Goal: Find specific page/section: Find specific page/section

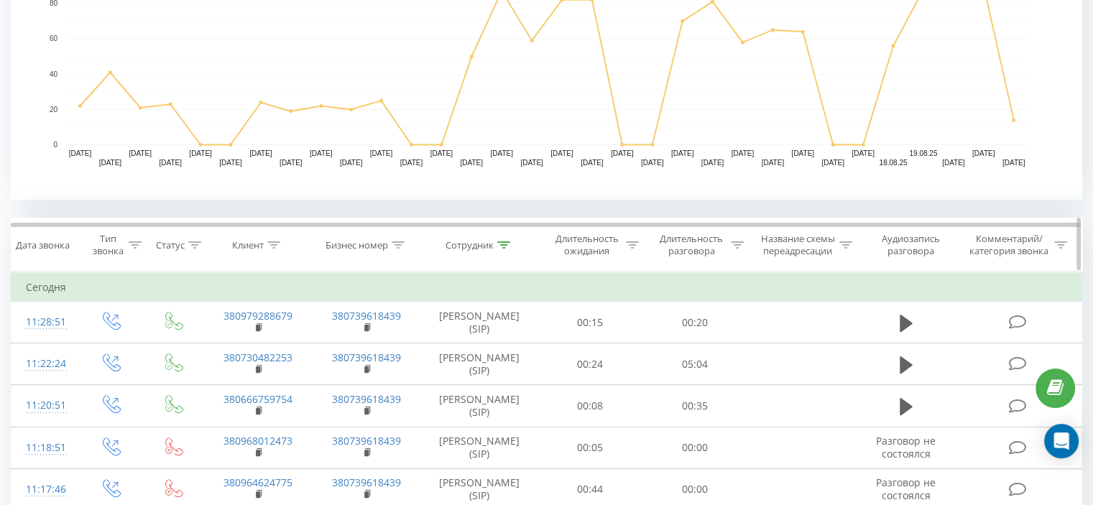
click at [505, 242] on icon at bounding box center [503, 245] width 13 height 7
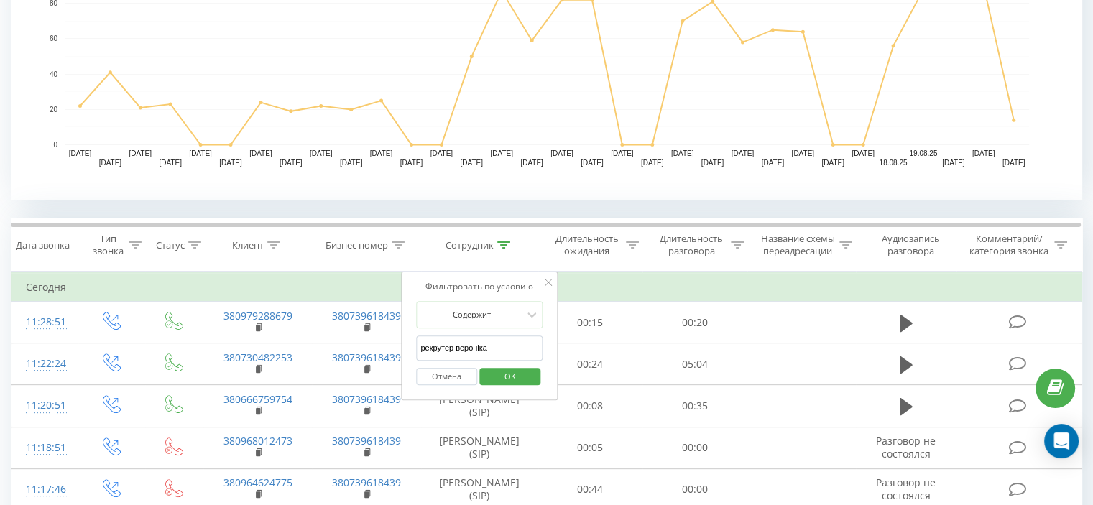
click at [511, 371] on span "OK" at bounding box center [510, 376] width 40 height 22
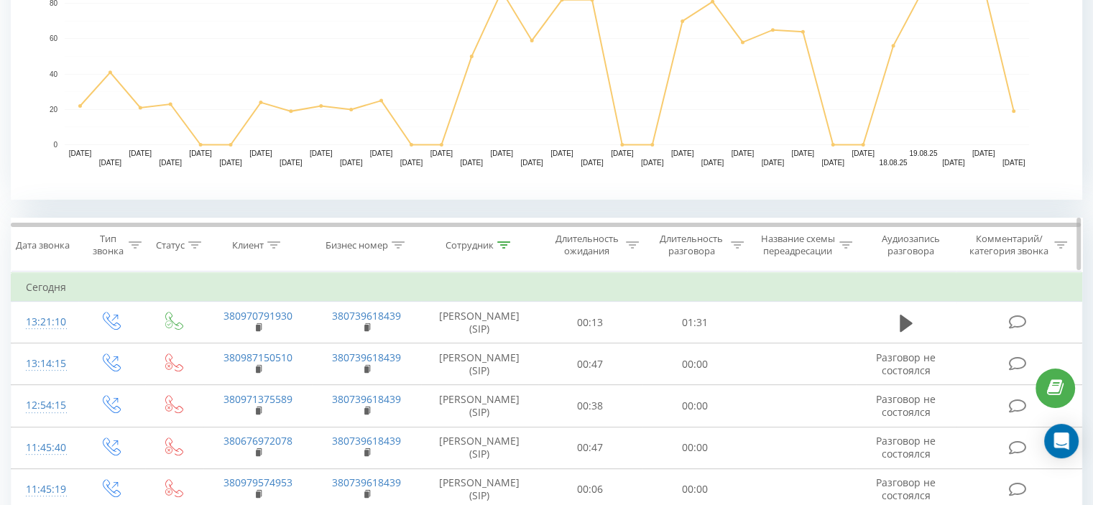
click at [503, 242] on icon at bounding box center [503, 245] width 13 height 7
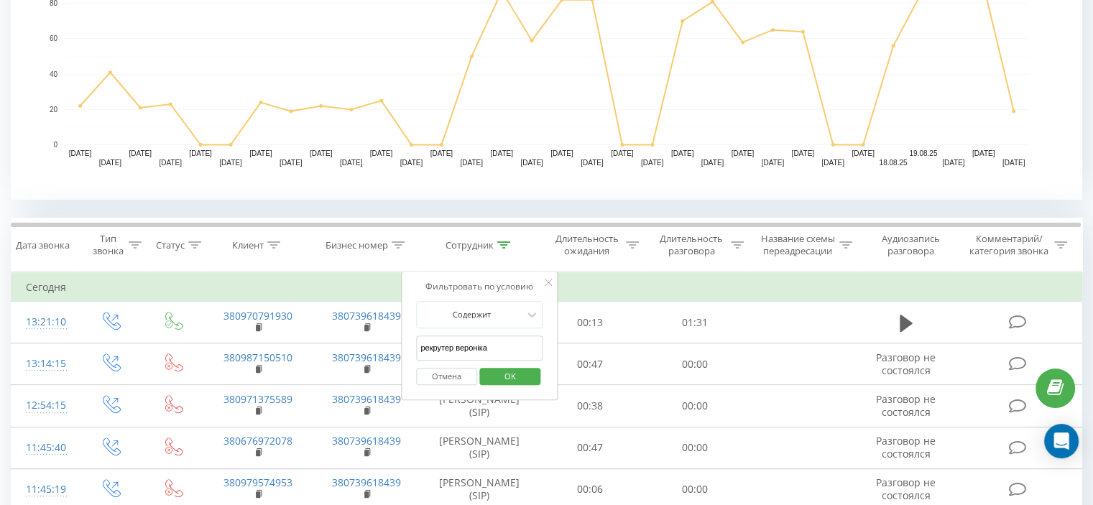
click at [503, 344] on input "рекрутер вероніка" at bounding box center [479, 348] width 127 height 25
click at [506, 365] on span "OK" at bounding box center [510, 376] width 40 height 22
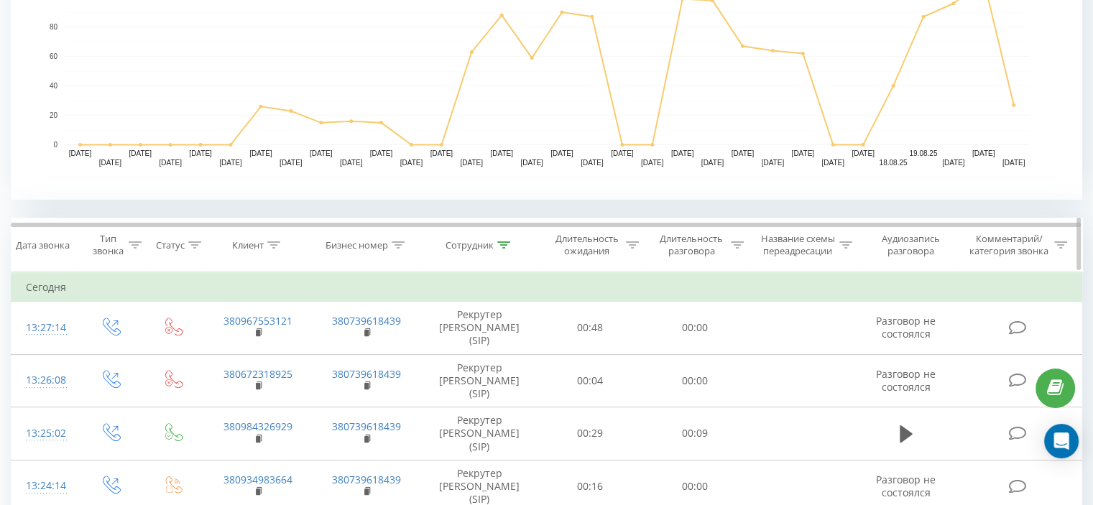
click at [509, 242] on icon at bounding box center [503, 245] width 13 height 7
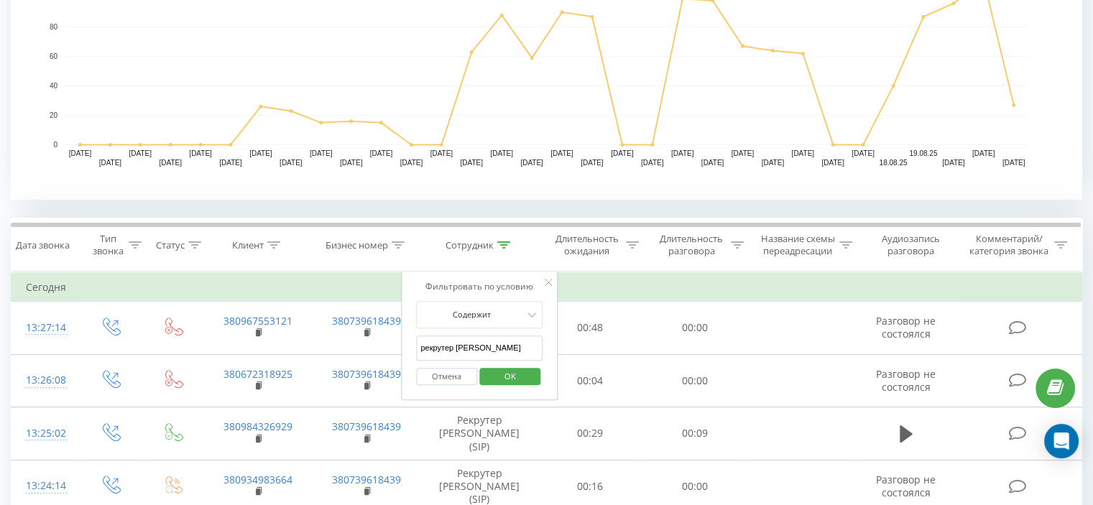
click at [505, 336] on input "рекрутер [PERSON_NAME]" at bounding box center [479, 348] width 127 height 25
type input "Рекрутер Людмила"
click at [515, 376] on span "OK" at bounding box center [510, 376] width 40 height 22
